Goal: Task Accomplishment & Management: Manage account settings

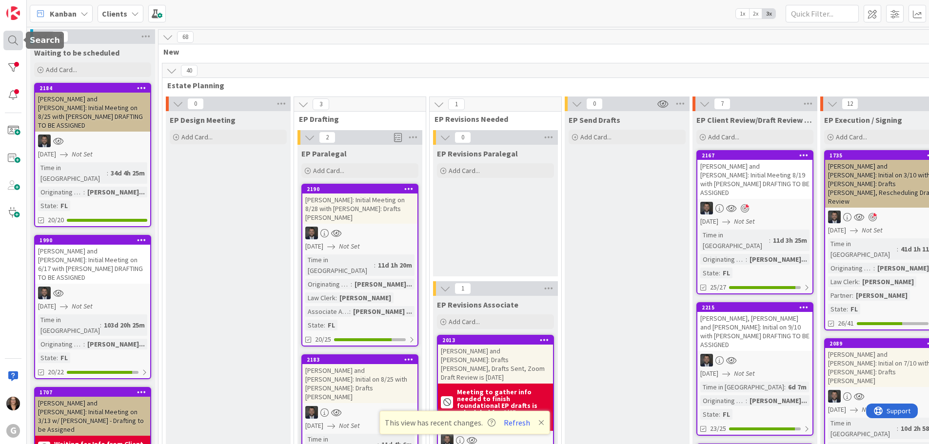
click at [14, 43] on div at bounding box center [12, 40] width 19 height 19
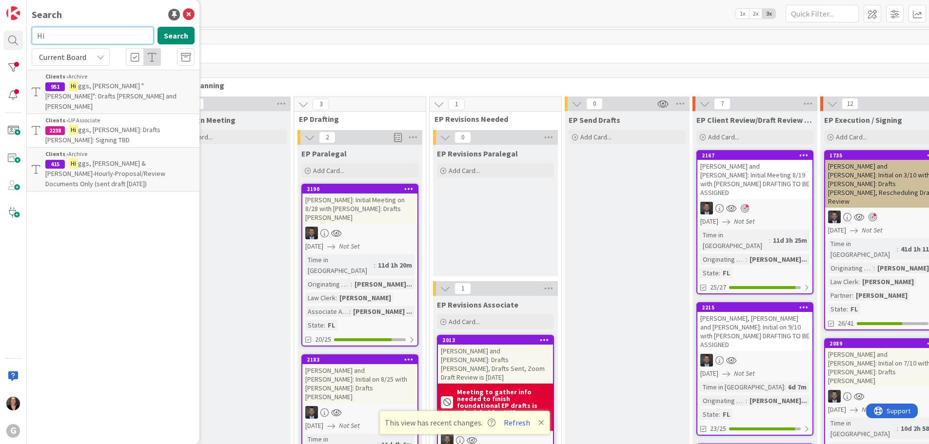
type input "H"
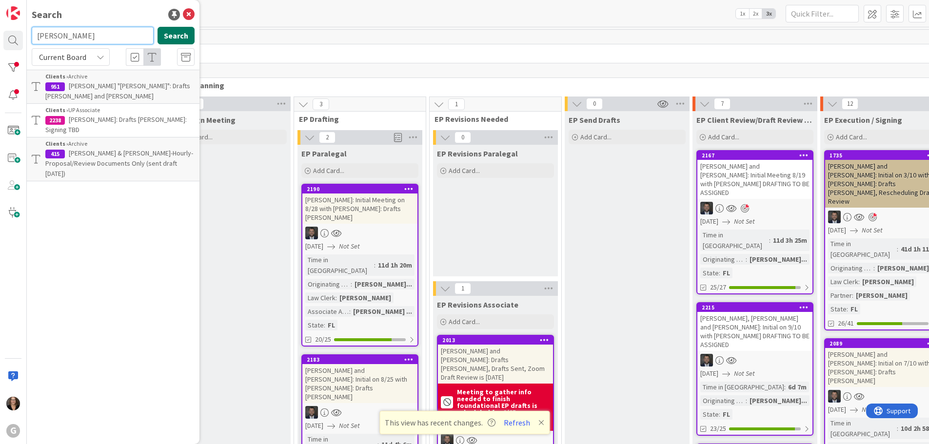
type input "[PERSON_NAME]"
click at [175, 37] on button "Search" at bounding box center [175, 36] width 37 height 18
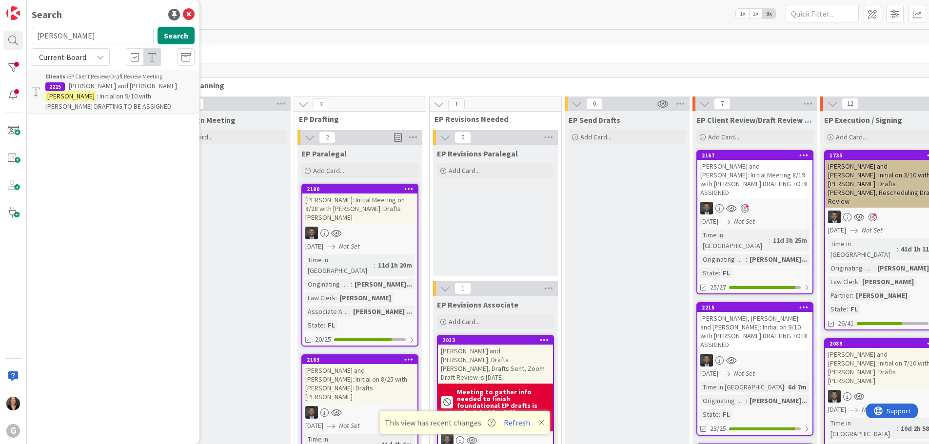
click at [97, 91] on mark "[PERSON_NAME]" at bounding box center [70, 96] width 51 height 10
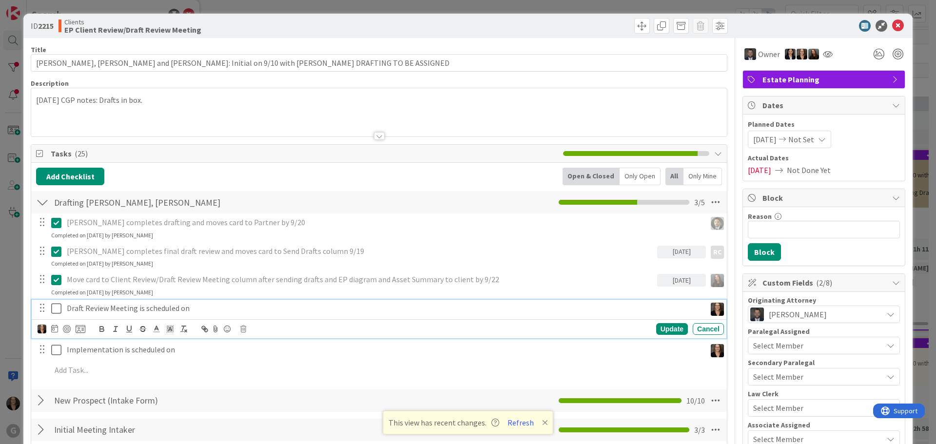
click at [188, 310] on p "Draft Review Meeting is scheduled on" at bounding box center [384, 308] width 635 height 11
click at [215, 311] on p "Draft Review Meeting is scheduled on [DATE] 2:30pm" at bounding box center [384, 308] width 635 height 11
click at [53, 328] on icon at bounding box center [54, 329] width 7 height 8
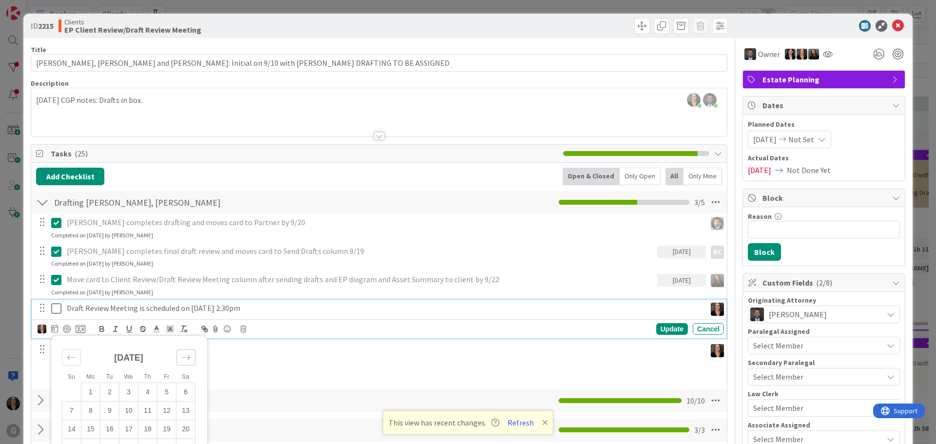
drag, startPoint x: 185, startPoint y: 361, endPoint x: 181, endPoint y: 364, distance: 5.6
click at [185, 361] on icon "Move forward to switch to the next month." at bounding box center [185, 357] width 9 height 9
click at [149, 392] on td "2" at bounding box center [147, 392] width 19 height 19
type input "[DATE]"
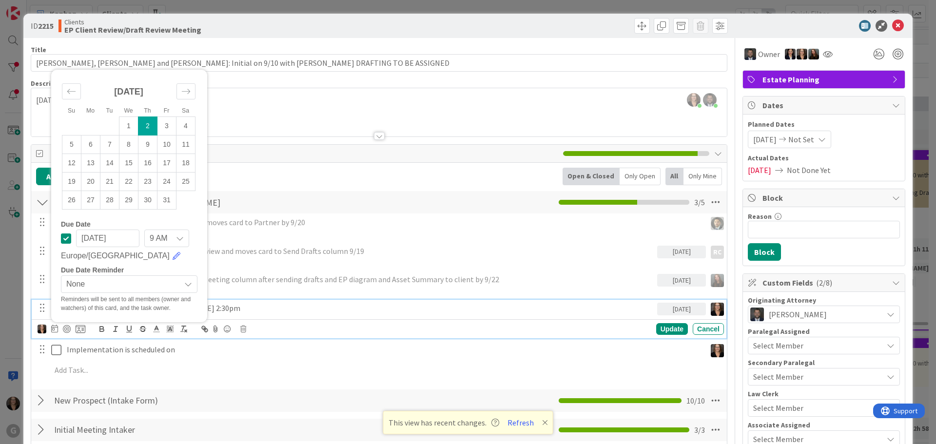
click at [280, 358] on div "Implementation is scheduled on Update Cancel" at bounding box center [379, 350] width 695 height 18
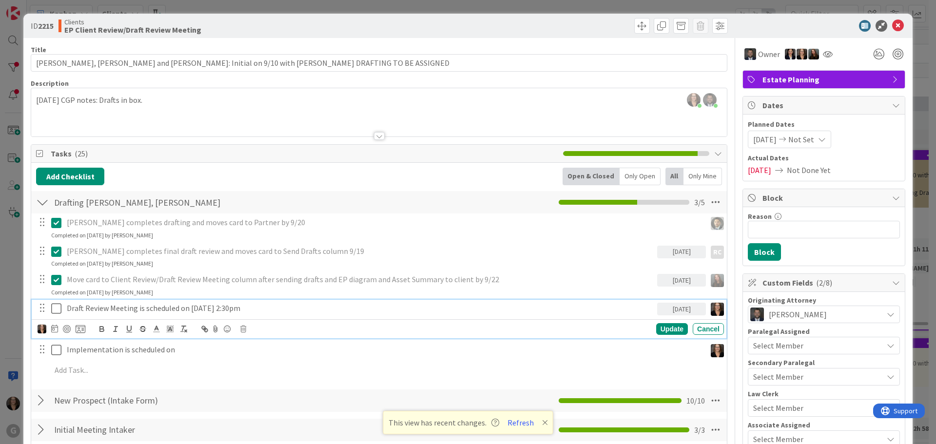
click at [57, 308] on icon at bounding box center [56, 309] width 10 height 12
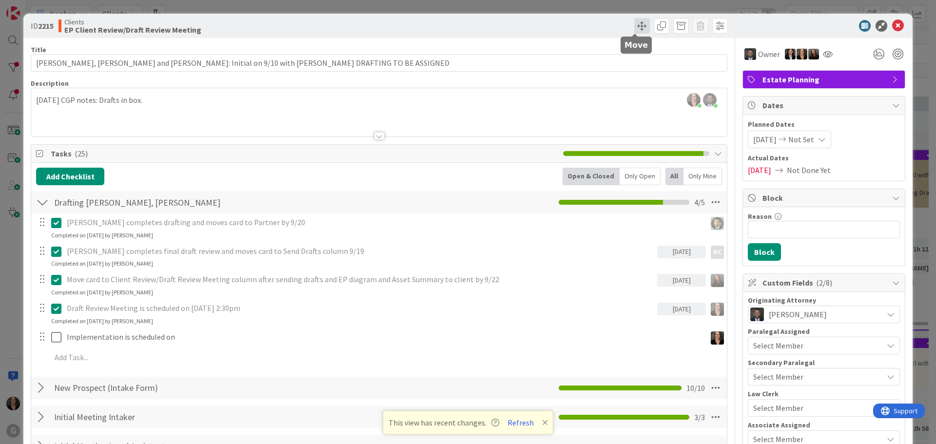
click at [635, 25] on span at bounding box center [642, 26] width 16 height 16
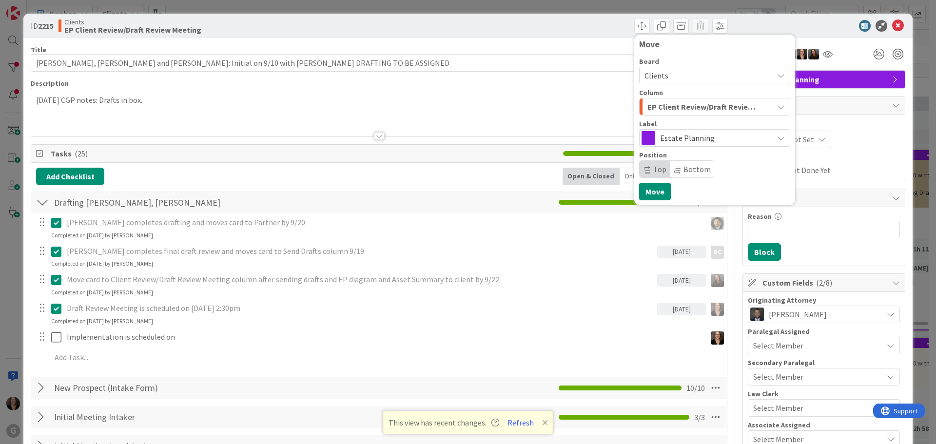
click at [777, 107] on icon "button" at bounding box center [781, 107] width 8 height 8
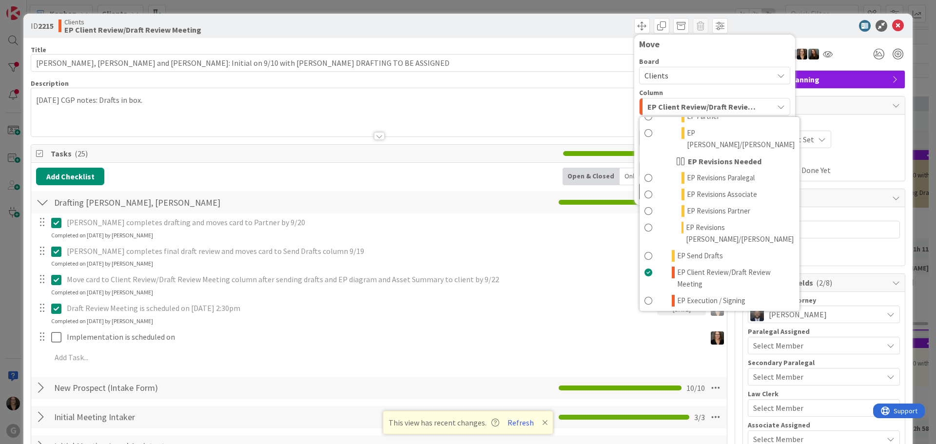
scroll to position [146, 0]
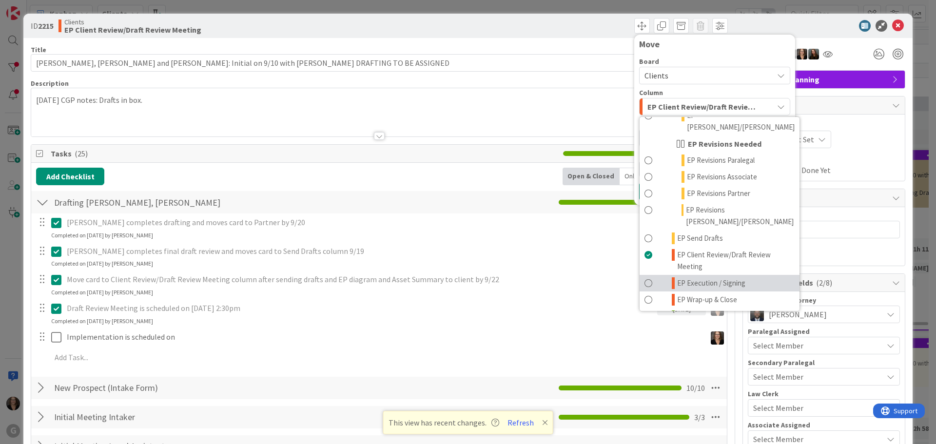
click at [644, 277] on span at bounding box center [648, 283] width 8 height 12
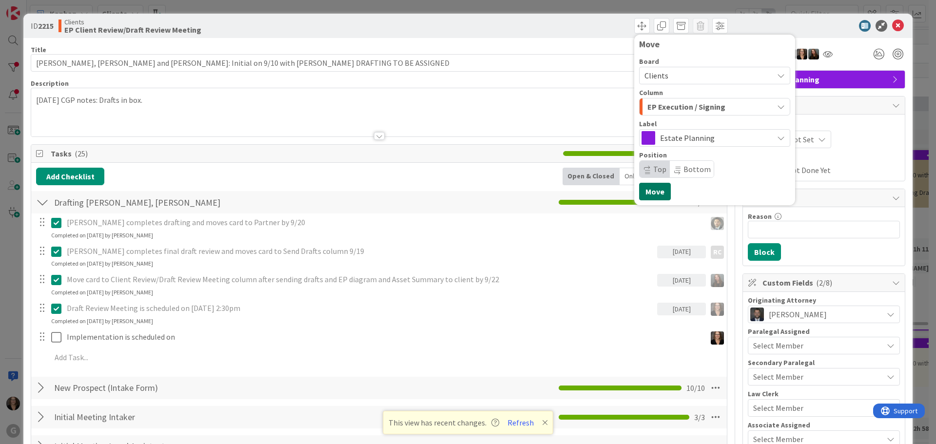
click at [653, 195] on button "Move" at bounding box center [655, 192] width 32 height 18
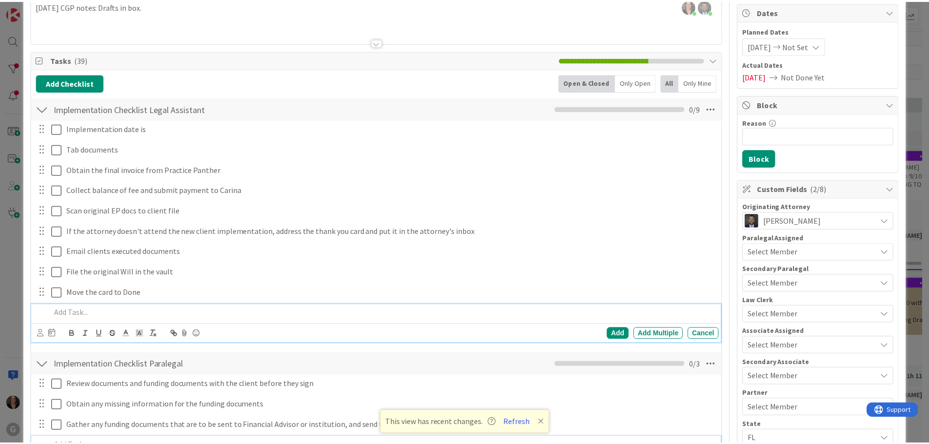
scroll to position [0, 0]
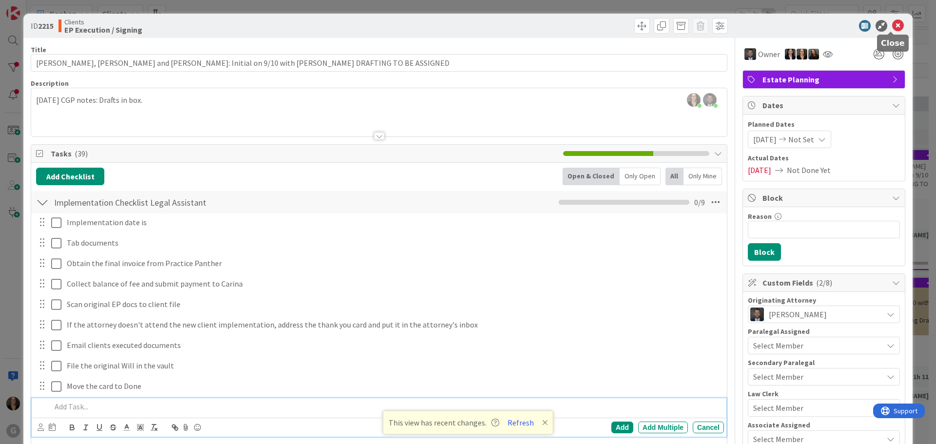
click at [892, 27] on icon at bounding box center [898, 26] width 12 height 12
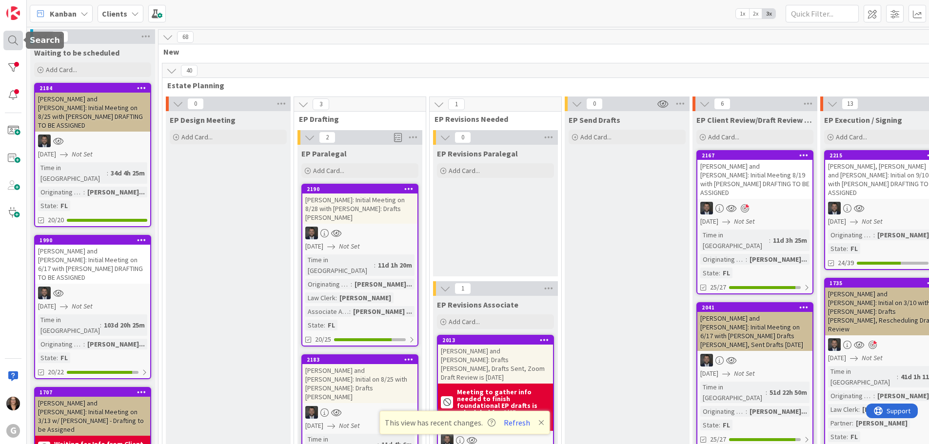
click at [11, 40] on div at bounding box center [12, 40] width 19 height 19
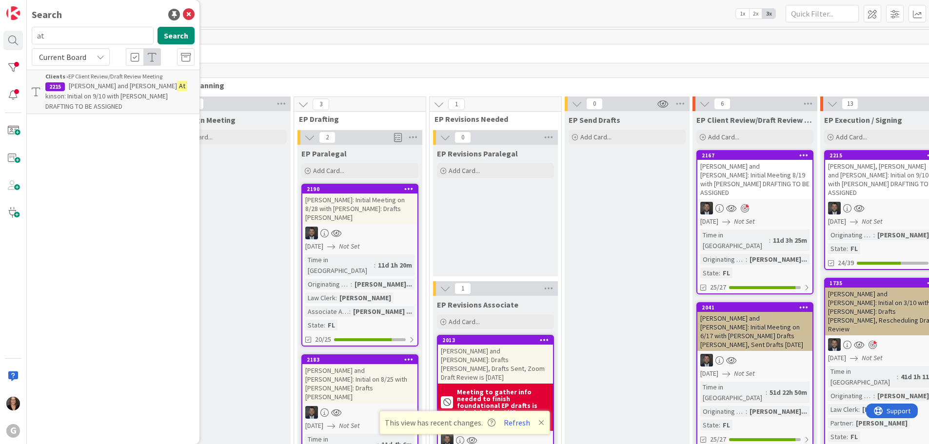
type input "a"
type input "[PERSON_NAME]"
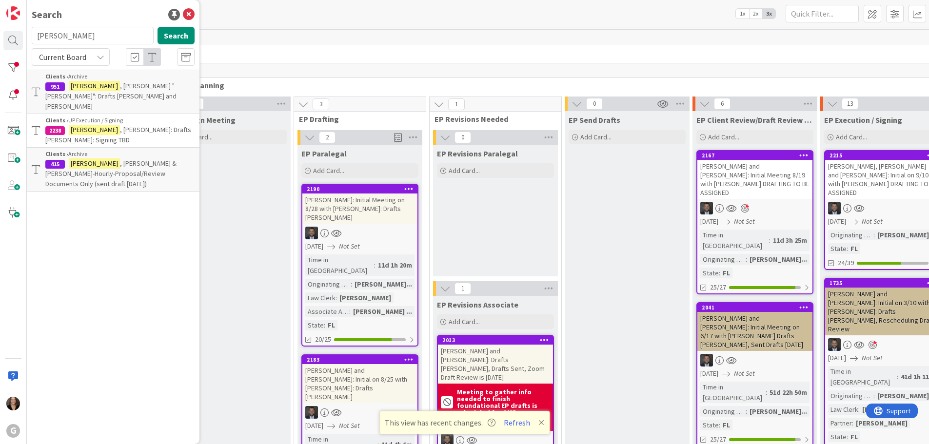
click at [101, 86] on span ", [PERSON_NAME] "[PERSON_NAME]": Drafts [PERSON_NAME] and [PERSON_NAME]" at bounding box center [110, 95] width 131 height 29
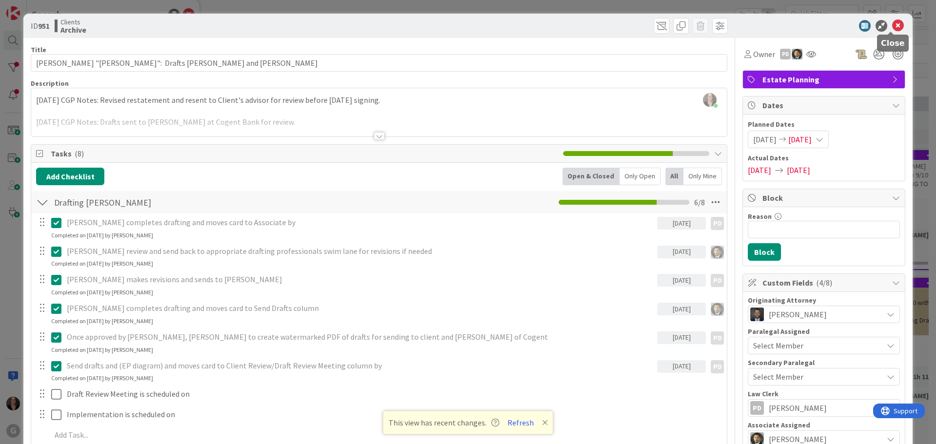
drag, startPoint x: 889, startPoint y: 25, endPoint x: 877, endPoint y: 30, distance: 13.1
click at [892, 25] on icon at bounding box center [898, 26] width 12 height 12
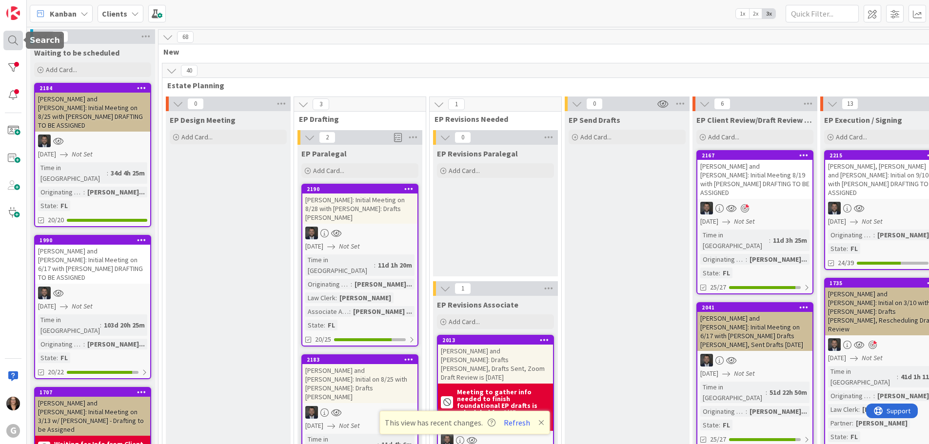
click at [9, 35] on div at bounding box center [12, 40] width 19 height 19
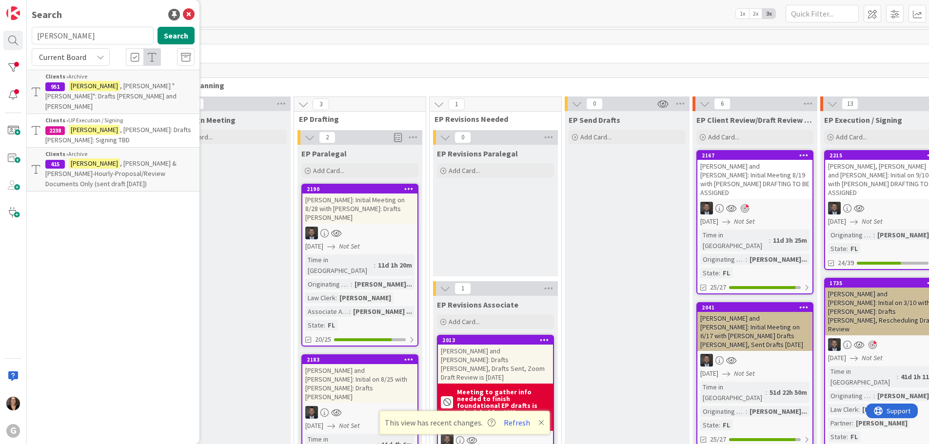
click at [111, 125] on span ", [PERSON_NAME]: Drafts [PERSON_NAME]: Signing TBD" at bounding box center [118, 134] width 146 height 19
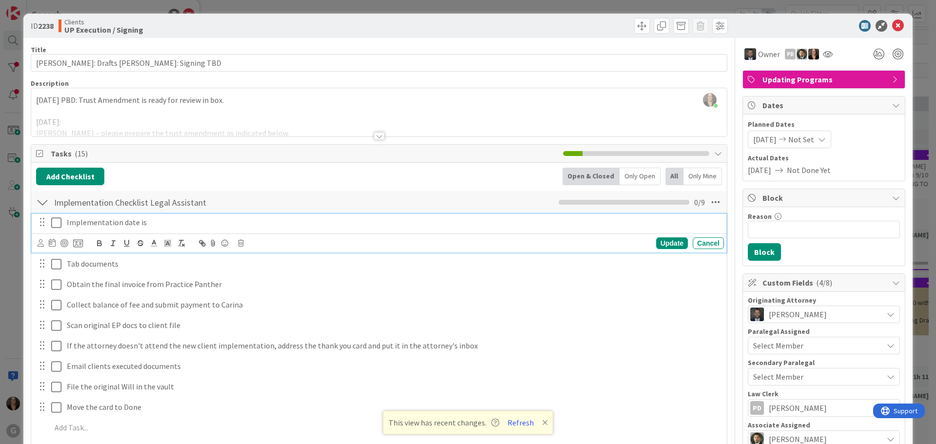
click at [57, 223] on icon at bounding box center [56, 223] width 10 height 12
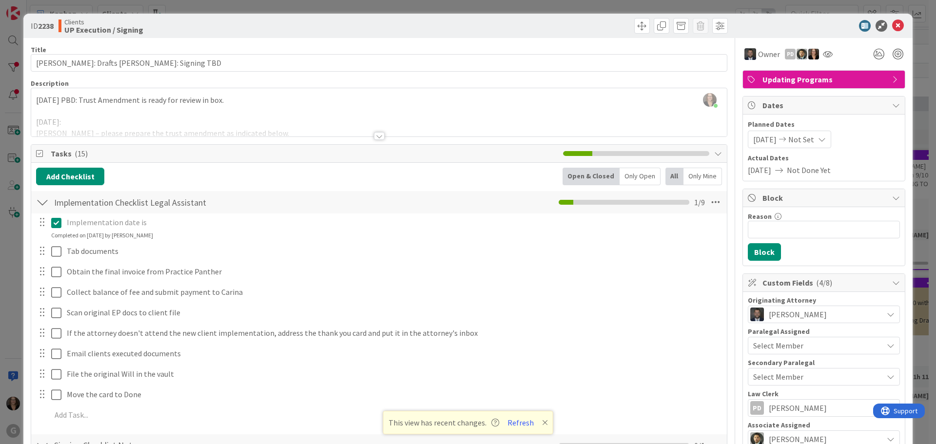
click at [153, 223] on p "Implementation date is" at bounding box center [393, 222] width 653 height 11
click at [147, 224] on p "Implementation date is" at bounding box center [393, 222] width 653 height 11
click at [58, 224] on icon at bounding box center [56, 223] width 10 height 12
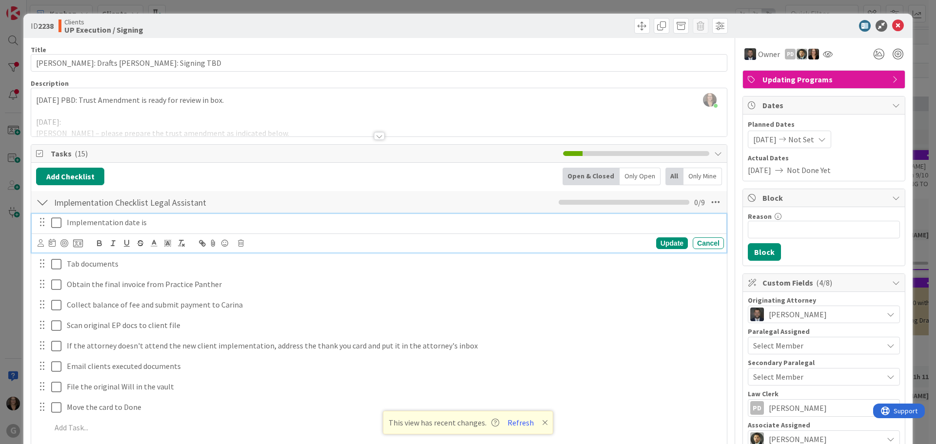
click at [150, 224] on p "Implementation date is" at bounding box center [393, 222] width 653 height 11
click at [51, 245] on icon at bounding box center [52, 243] width 7 height 8
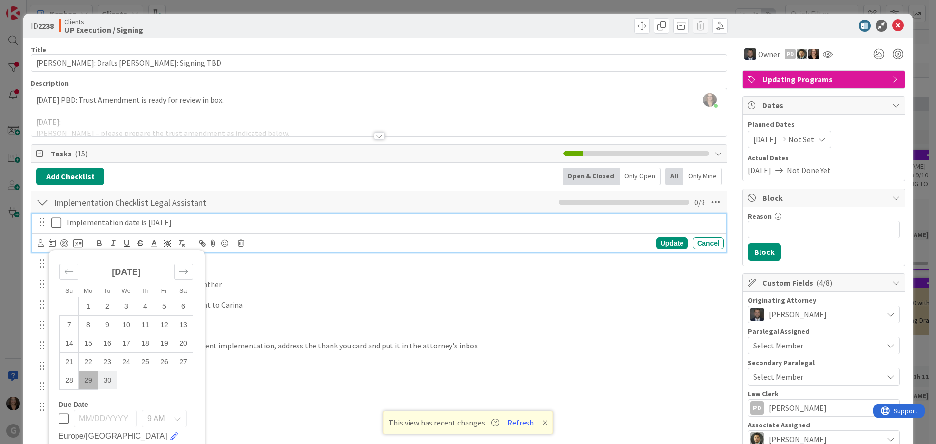
click at [106, 377] on td "30" at bounding box center [107, 380] width 19 height 19
type input "[DATE]"
click at [55, 220] on icon at bounding box center [56, 223] width 10 height 12
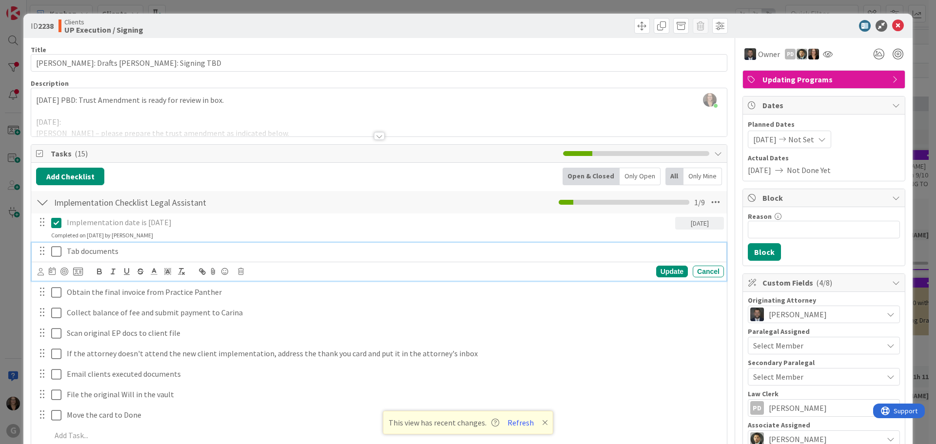
click at [54, 251] on icon at bounding box center [56, 252] width 10 height 12
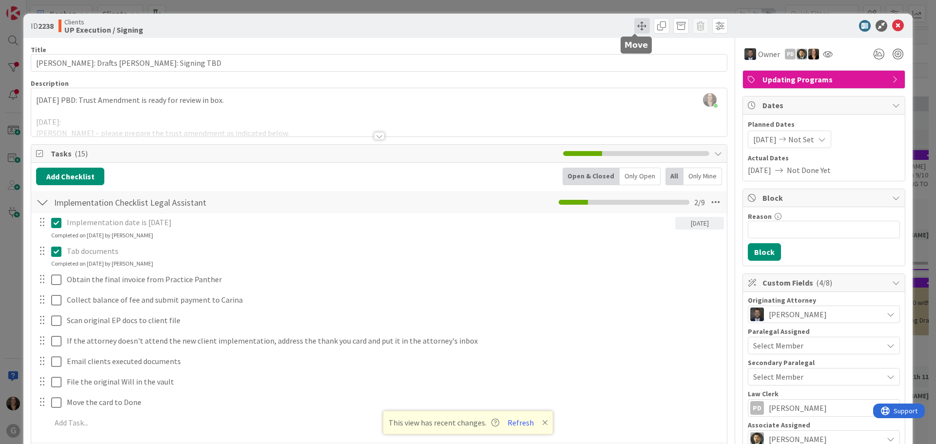
click at [635, 23] on span at bounding box center [642, 26] width 16 height 16
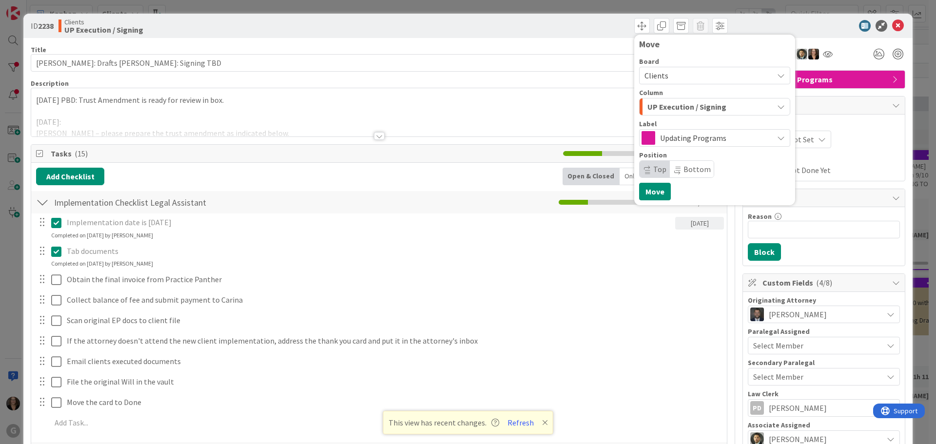
click at [777, 106] on icon "button" at bounding box center [781, 107] width 8 height 8
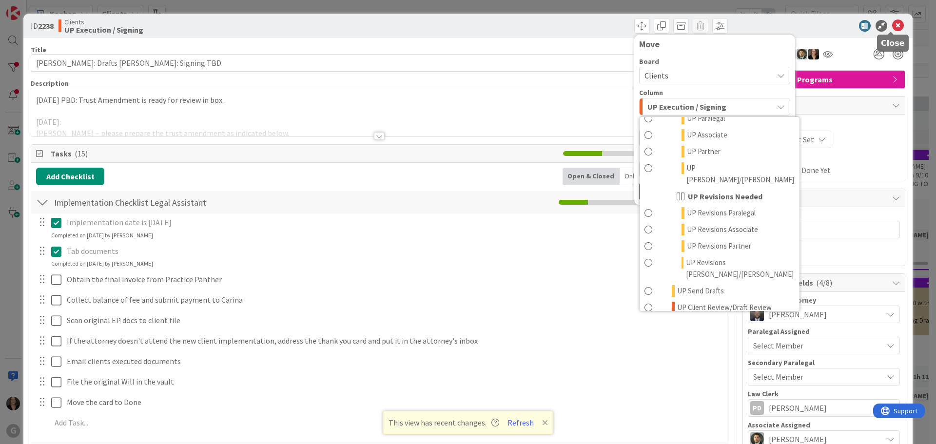
click at [893, 24] on icon at bounding box center [898, 26] width 12 height 12
